Goal: Task Accomplishment & Management: Use online tool/utility

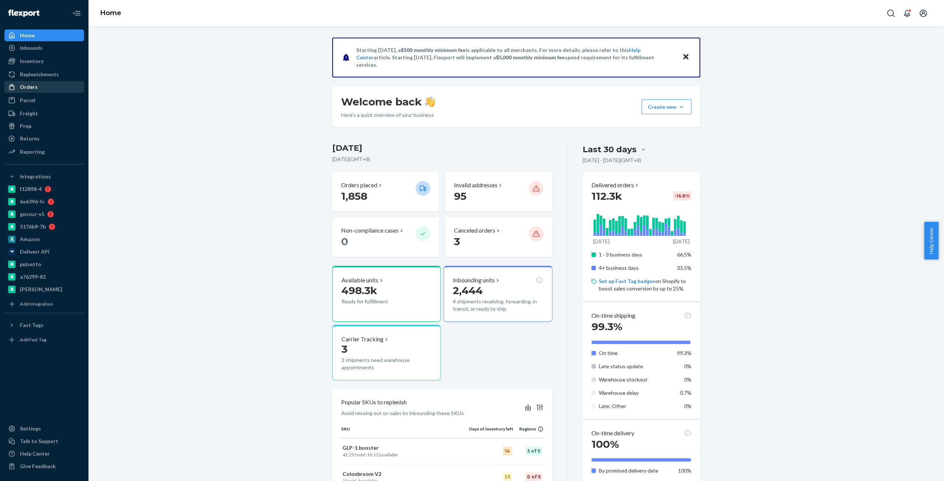
click at [31, 85] on div "Orders" at bounding box center [29, 86] width 18 height 7
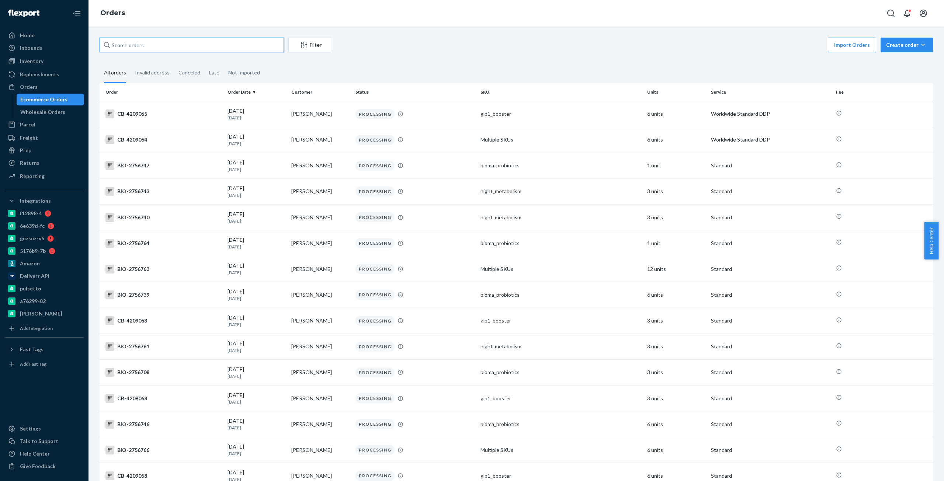
click at [229, 49] on input "text" at bounding box center [192, 45] width 184 height 15
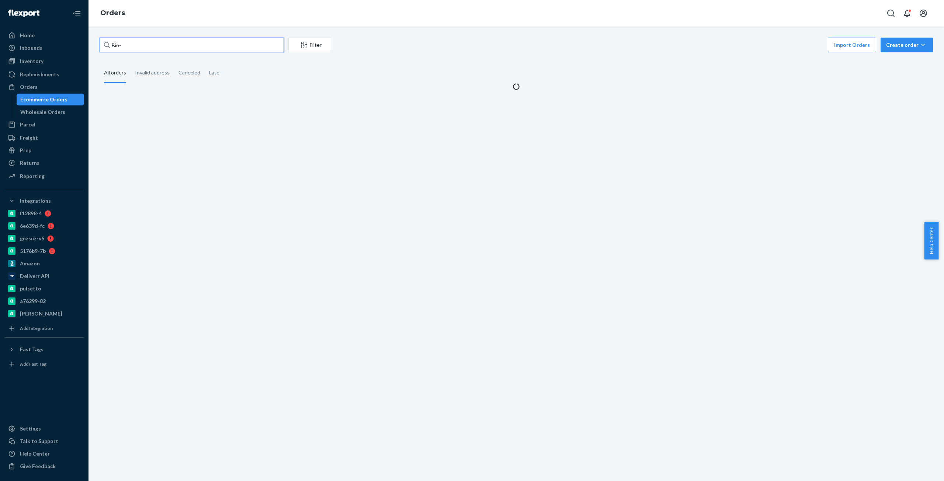
paste input "2708433"
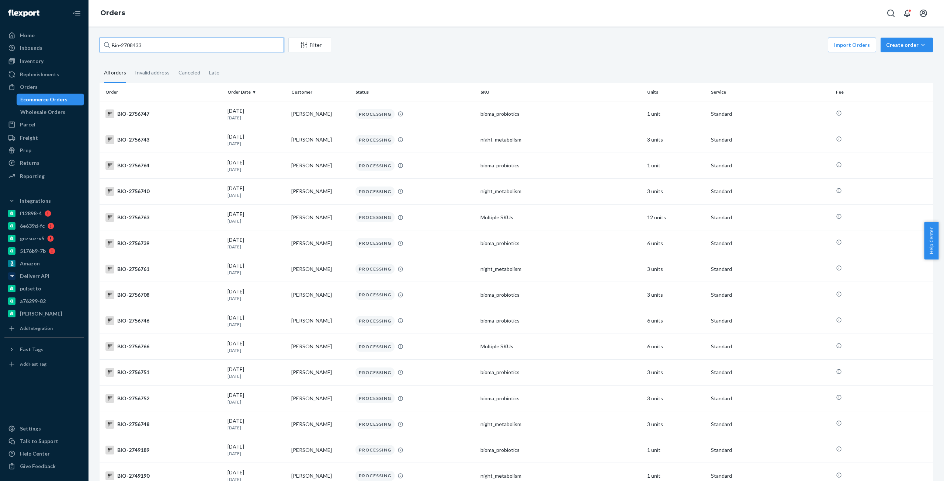
type input "Bio-2708433"
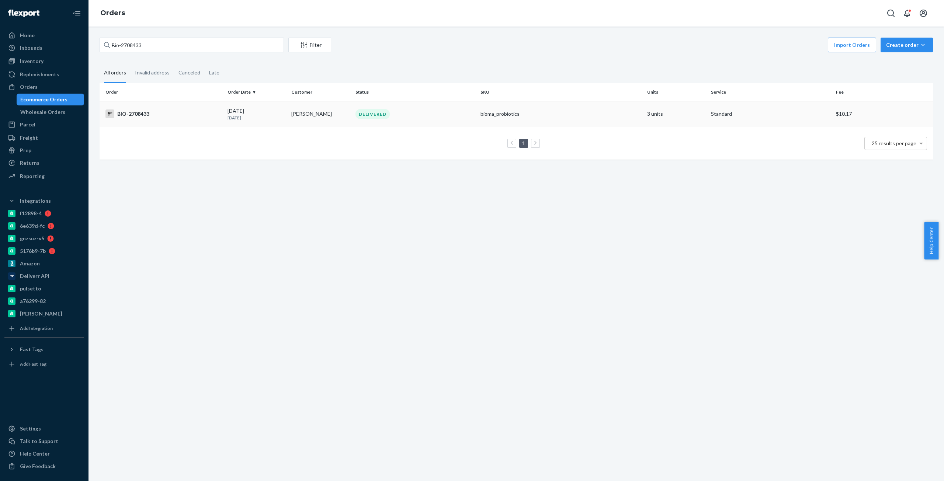
click at [148, 107] on td "BIO-2708433" at bounding box center [162, 114] width 125 height 26
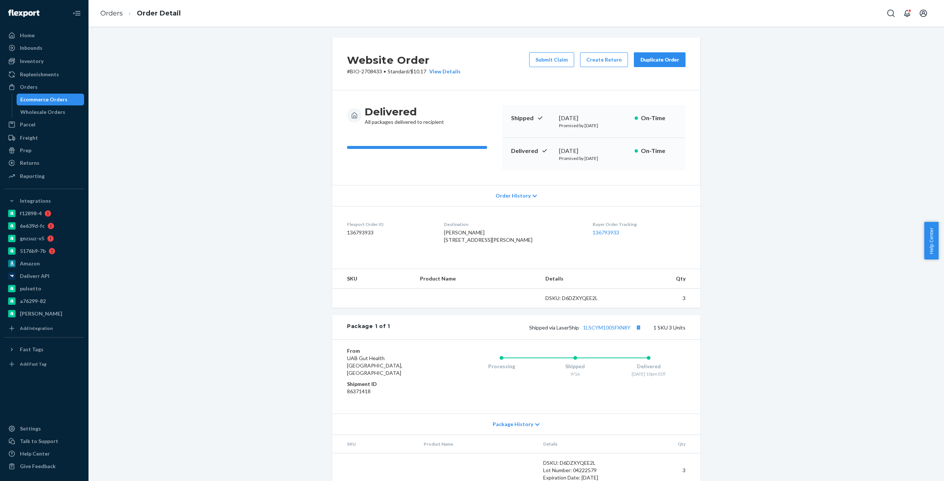
click at [367, 73] on p "# BIO-2708433 • Standard / $10.17 View Details" at bounding box center [404, 71] width 114 height 7
click at [354, 74] on p "# BIO-2708433 • Standard / $10.17 View Details" at bounding box center [404, 71] width 114 height 7
copy p "BIO-2708433"
click at [617, 55] on button "Create Return" at bounding box center [604, 59] width 48 height 15
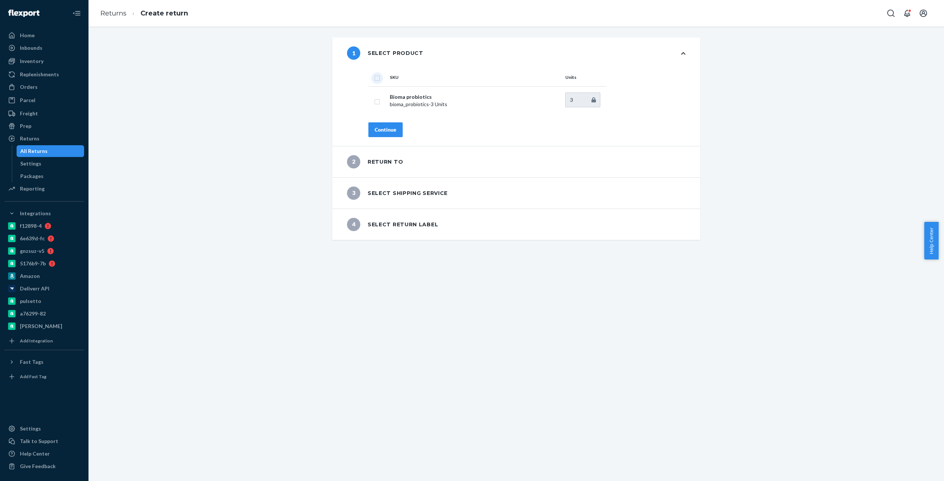
click at [374, 81] on input "checkbox" at bounding box center [377, 77] width 6 height 8
checkbox input "true"
click at [381, 123] on button "Continue" at bounding box center [385, 129] width 34 height 15
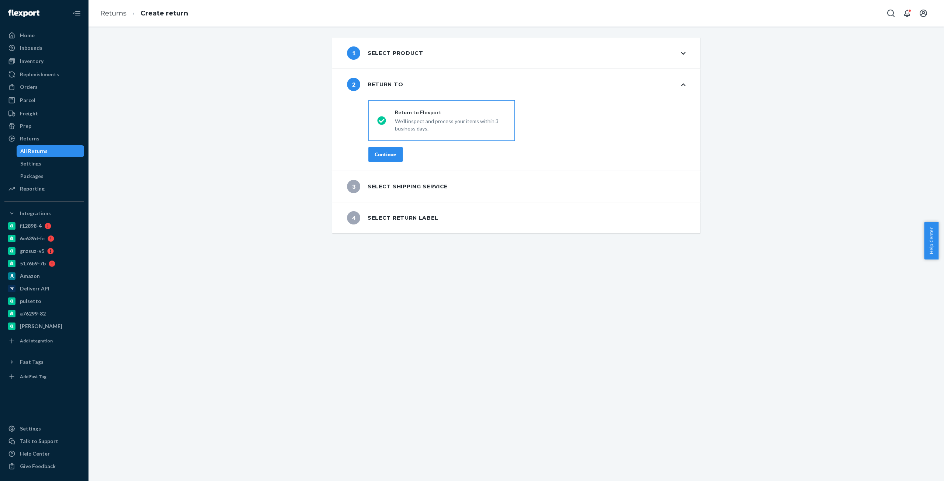
click at [384, 149] on button "Continue" at bounding box center [385, 154] width 34 height 15
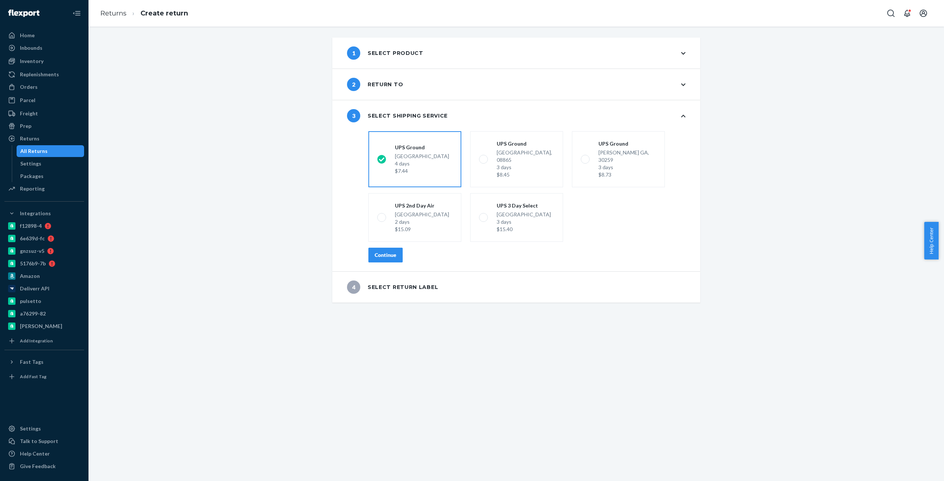
click at [382, 253] on button "Continue" at bounding box center [385, 255] width 34 height 15
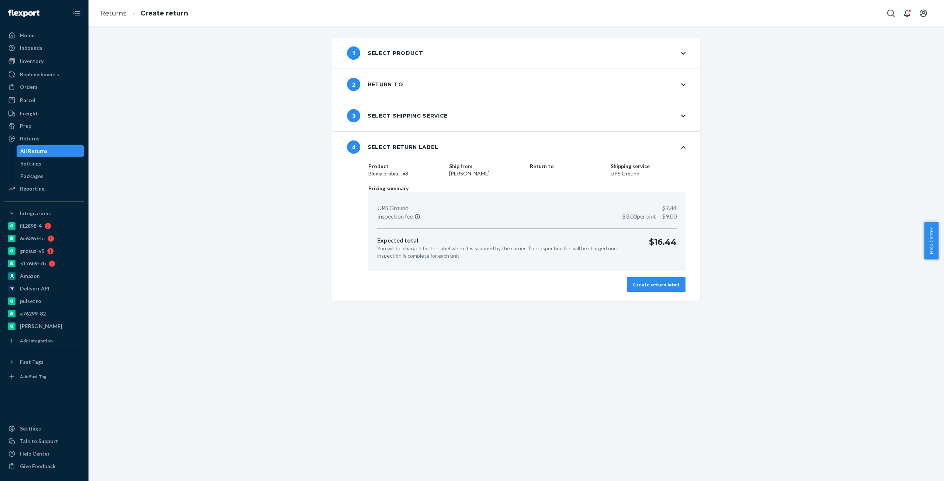
click at [653, 284] on div "Create return label" at bounding box center [656, 284] width 46 height 7
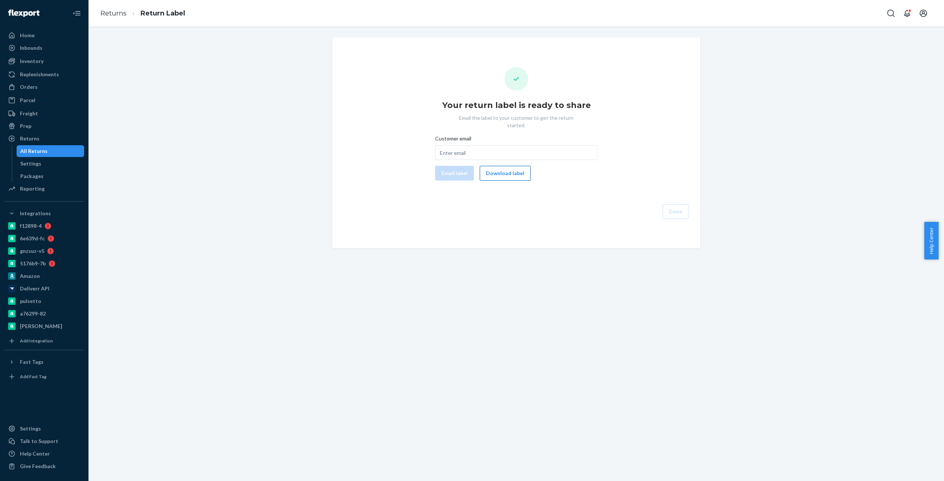
click at [488, 166] on button "Download label" at bounding box center [505, 173] width 51 height 15
